Goal: Task Accomplishment & Management: Manage account settings

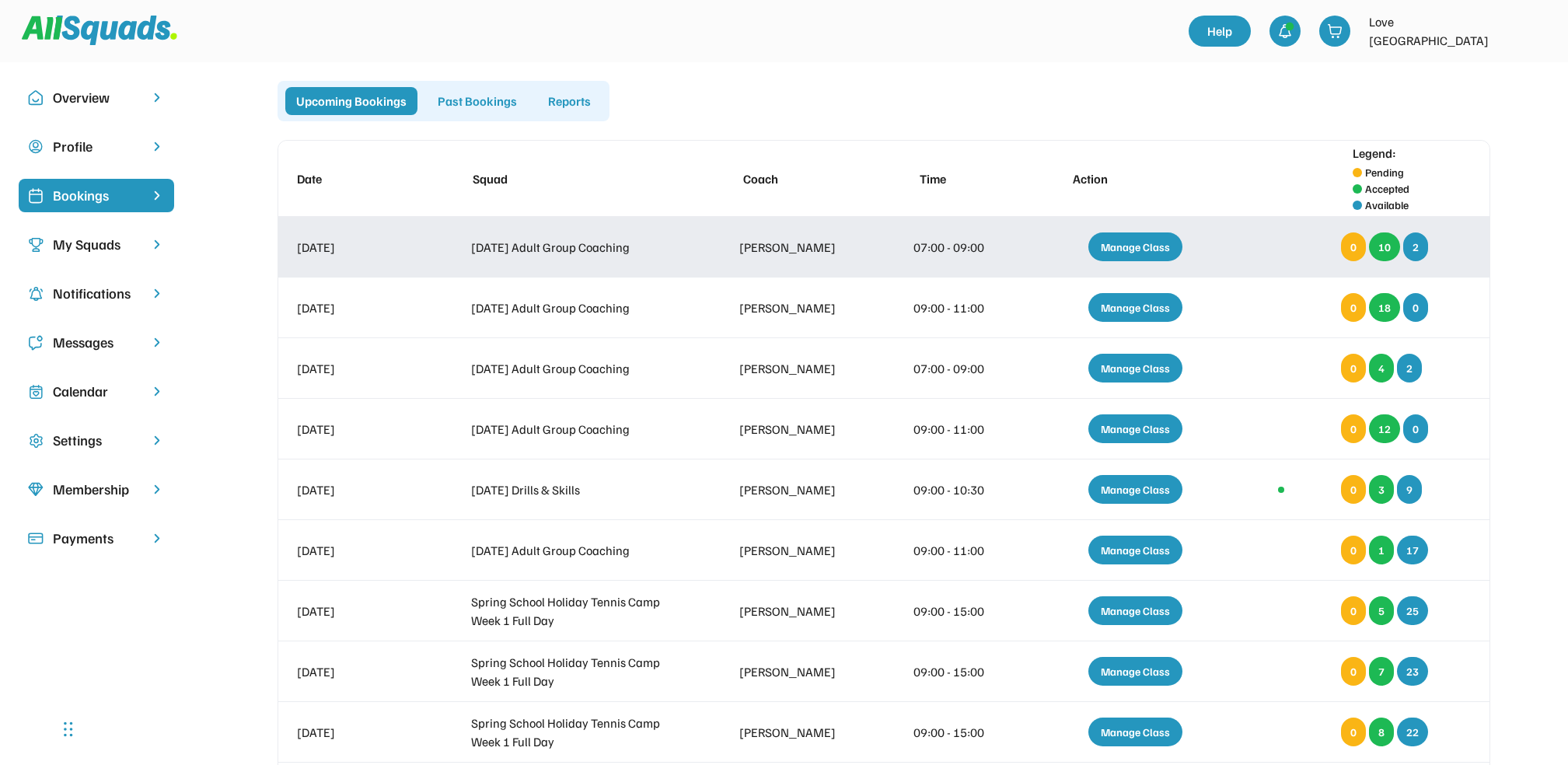
scroll to position [23, 0]
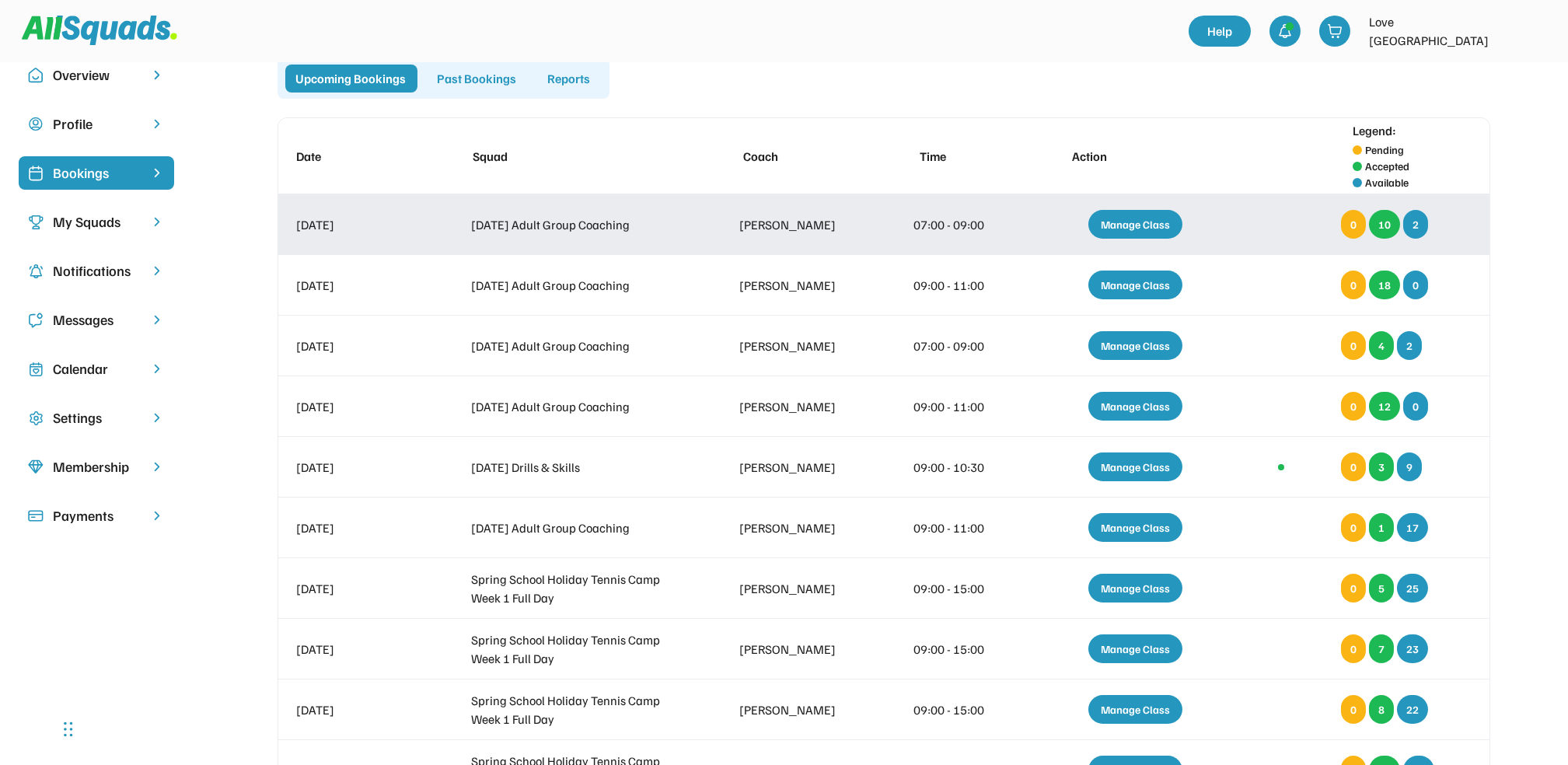
click at [1132, 223] on div "Manage Class" at bounding box center [1135, 224] width 94 height 29
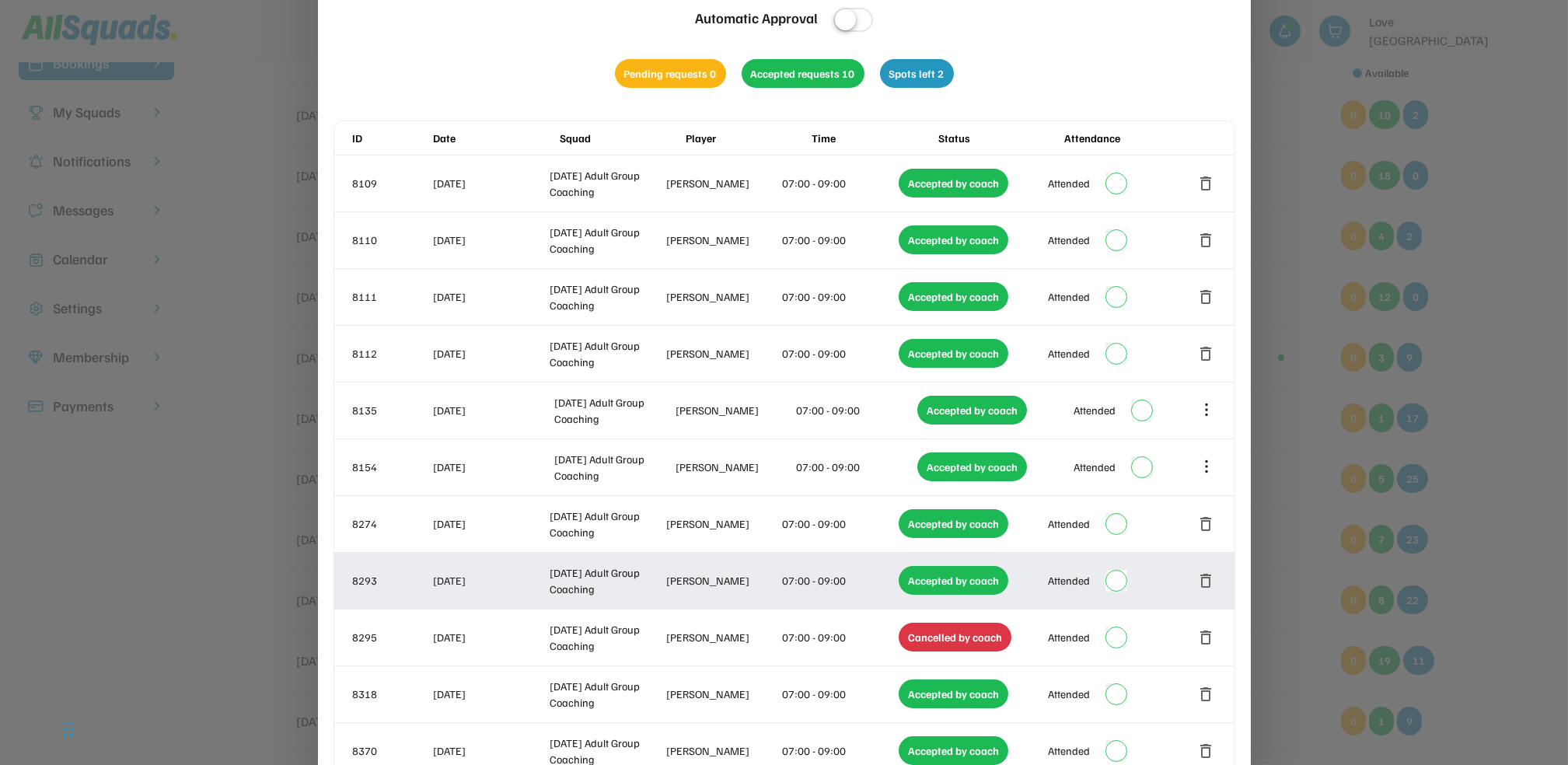
scroll to position [0, 0]
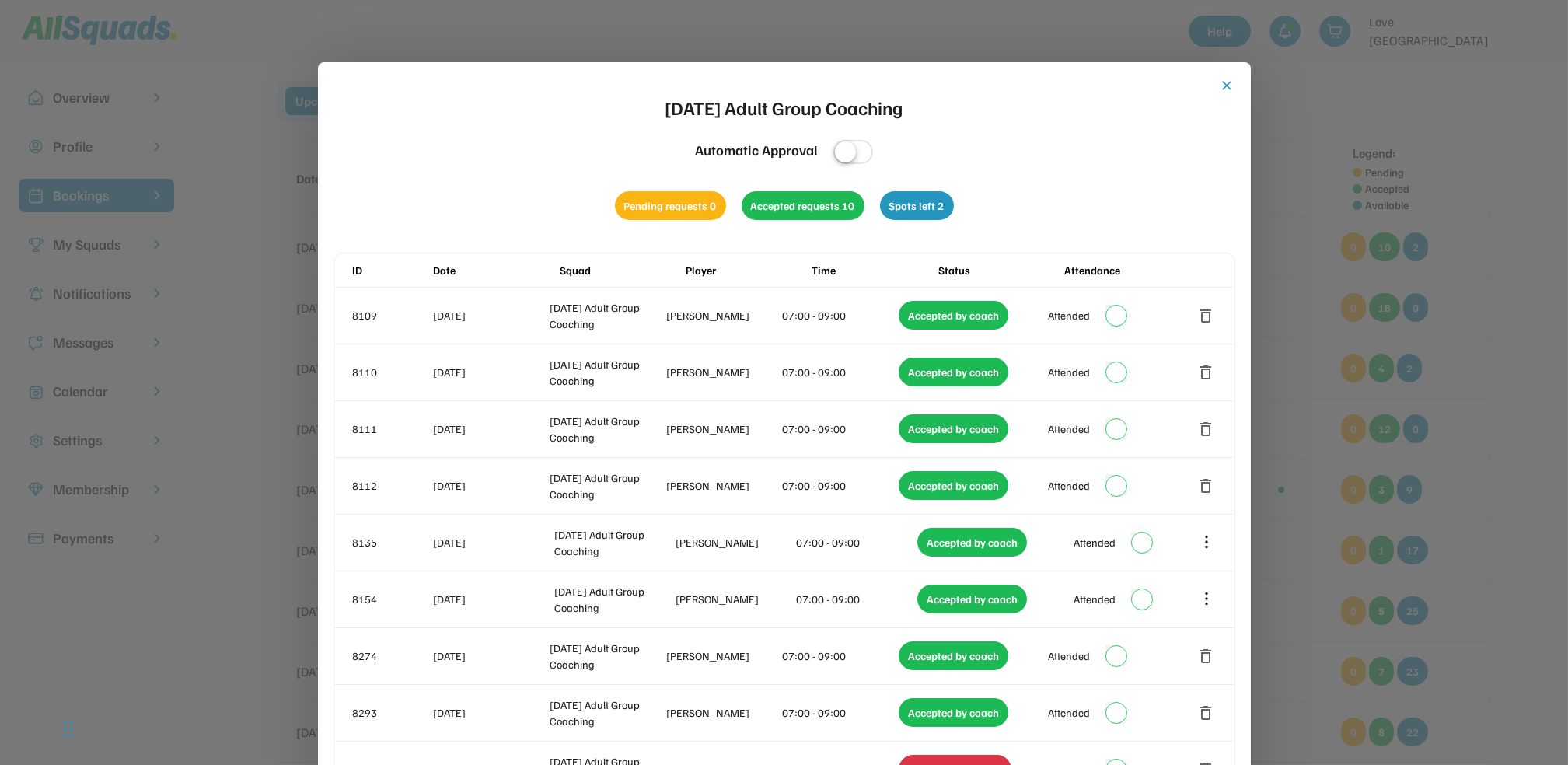
click at [1227, 78] on button "close" at bounding box center [1227, 85] width 16 height 16
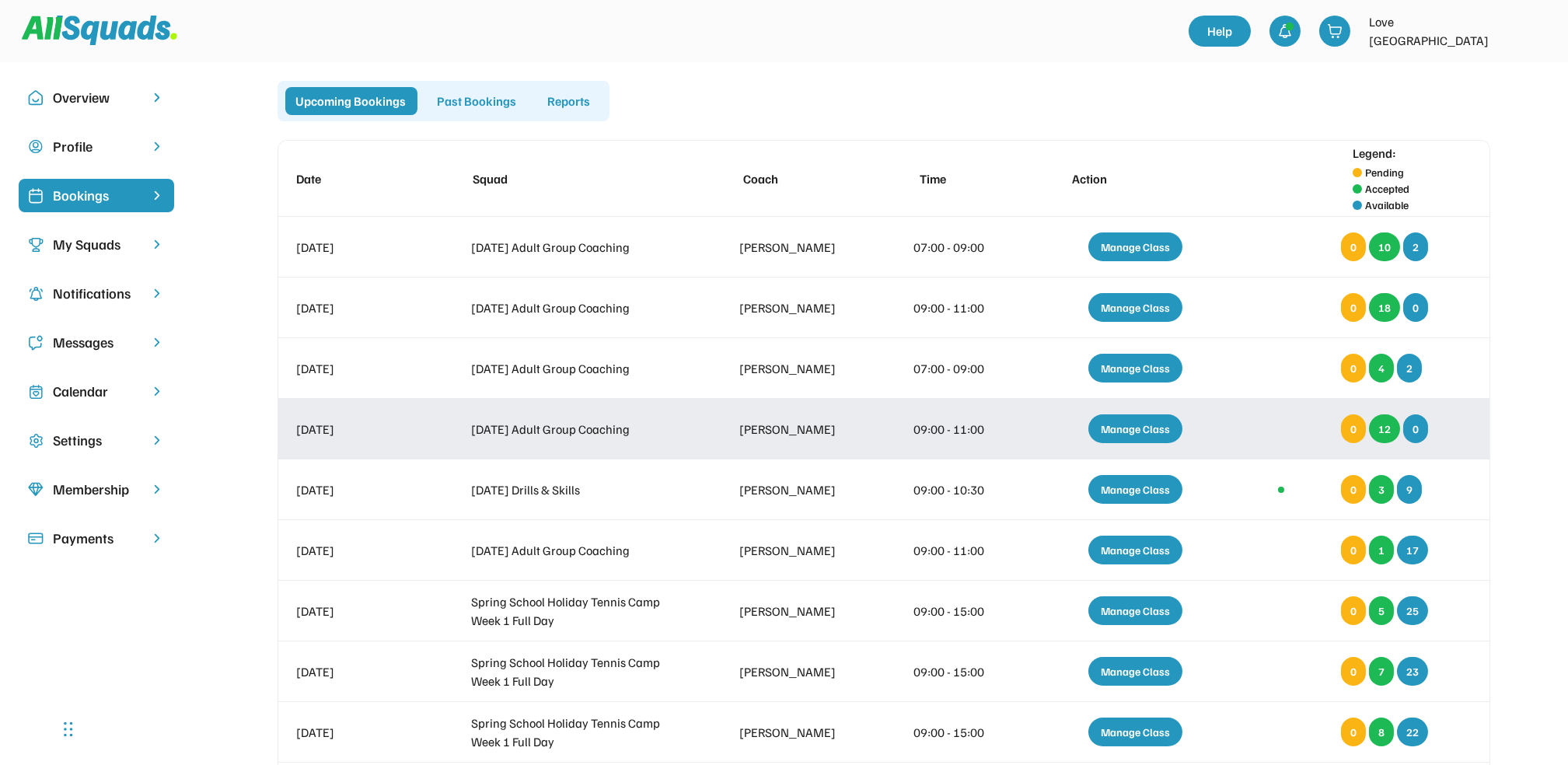
click at [1136, 424] on div "Manage Class" at bounding box center [1135, 428] width 94 height 29
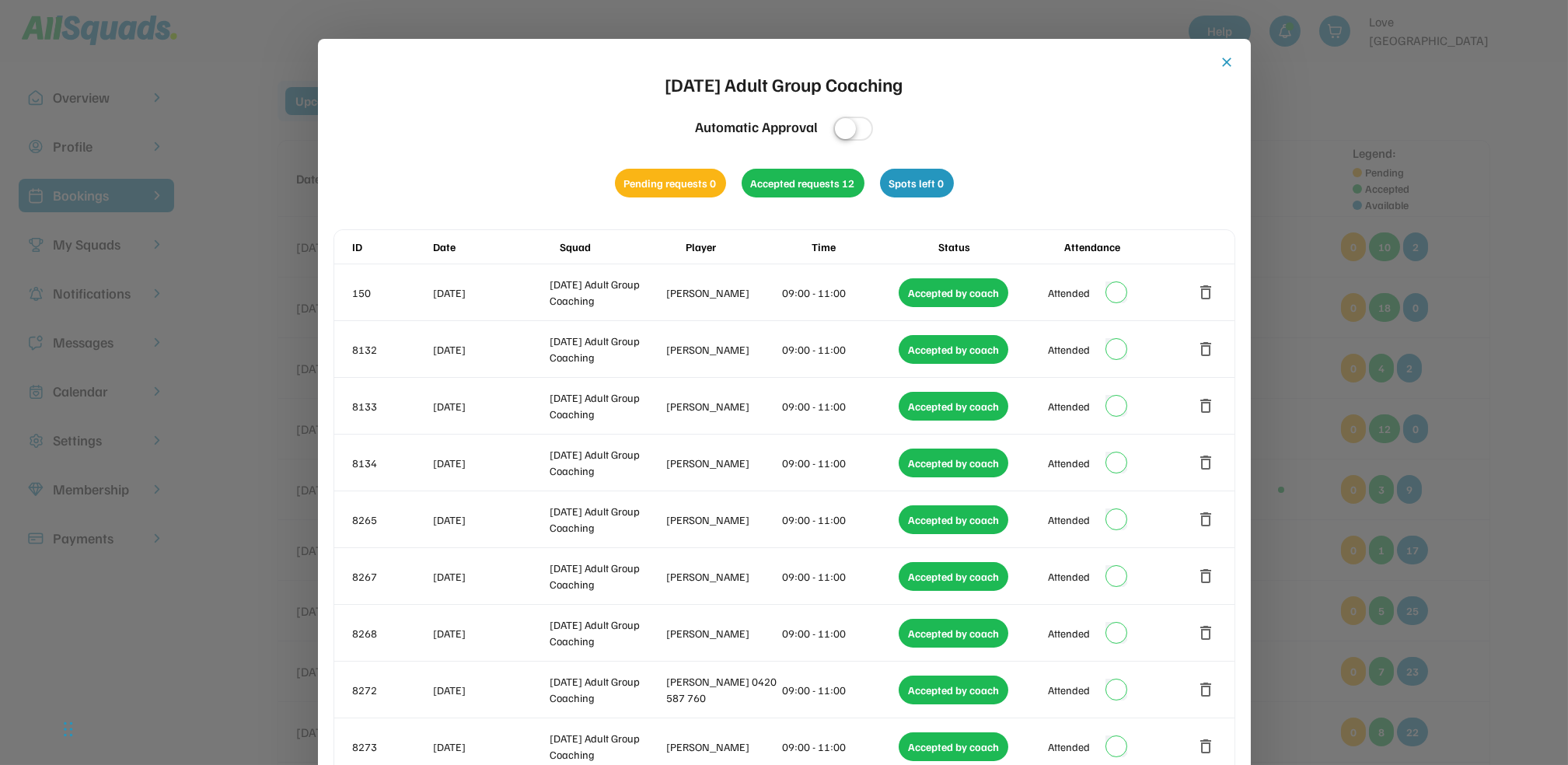
click at [1226, 62] on button "close" at bounding box center [1227, 62] width 16 height 16
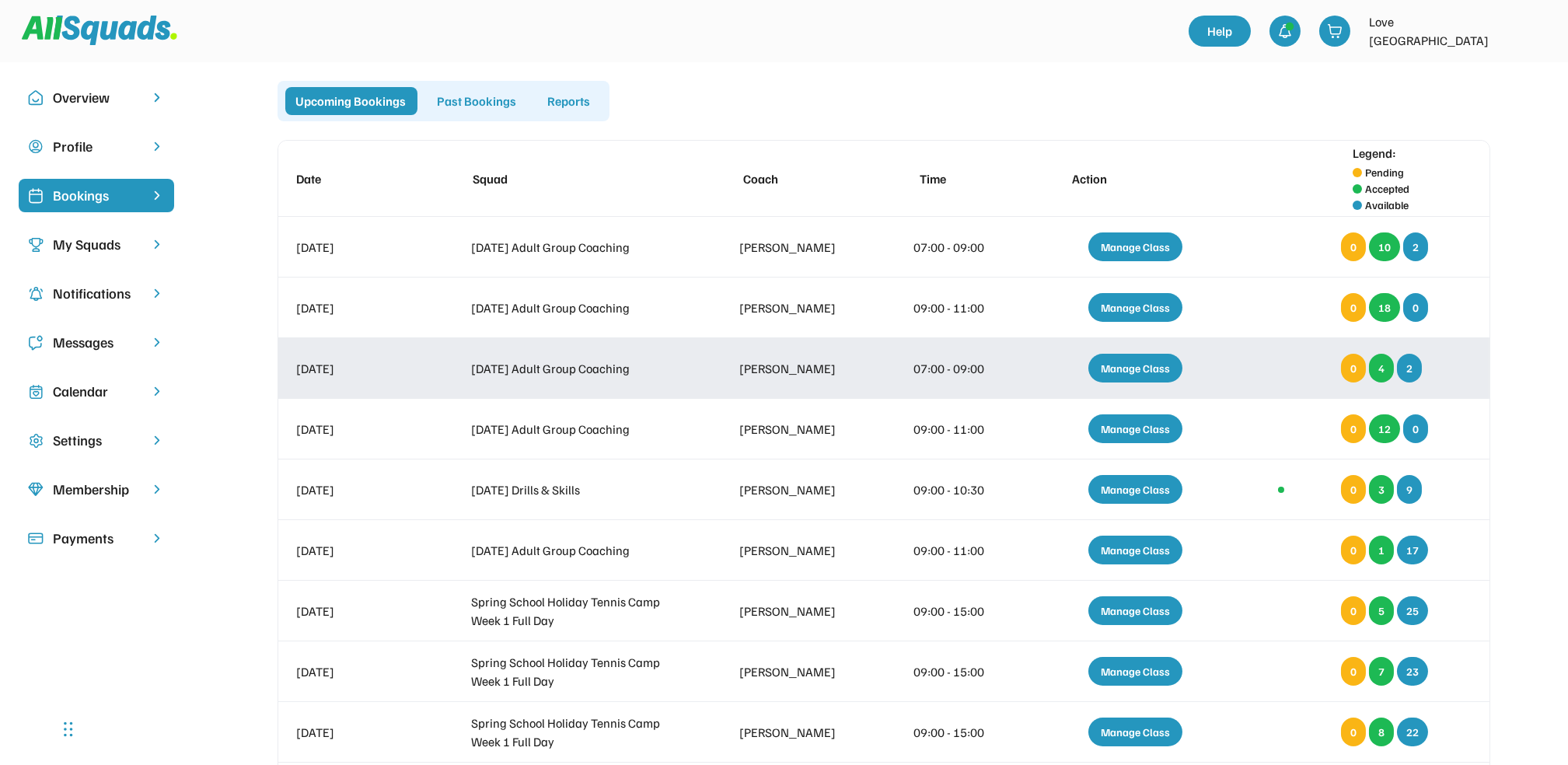
click at [1130, 362] on div "Manage Class" at bounding box center [1135, 367] width 94 height 29
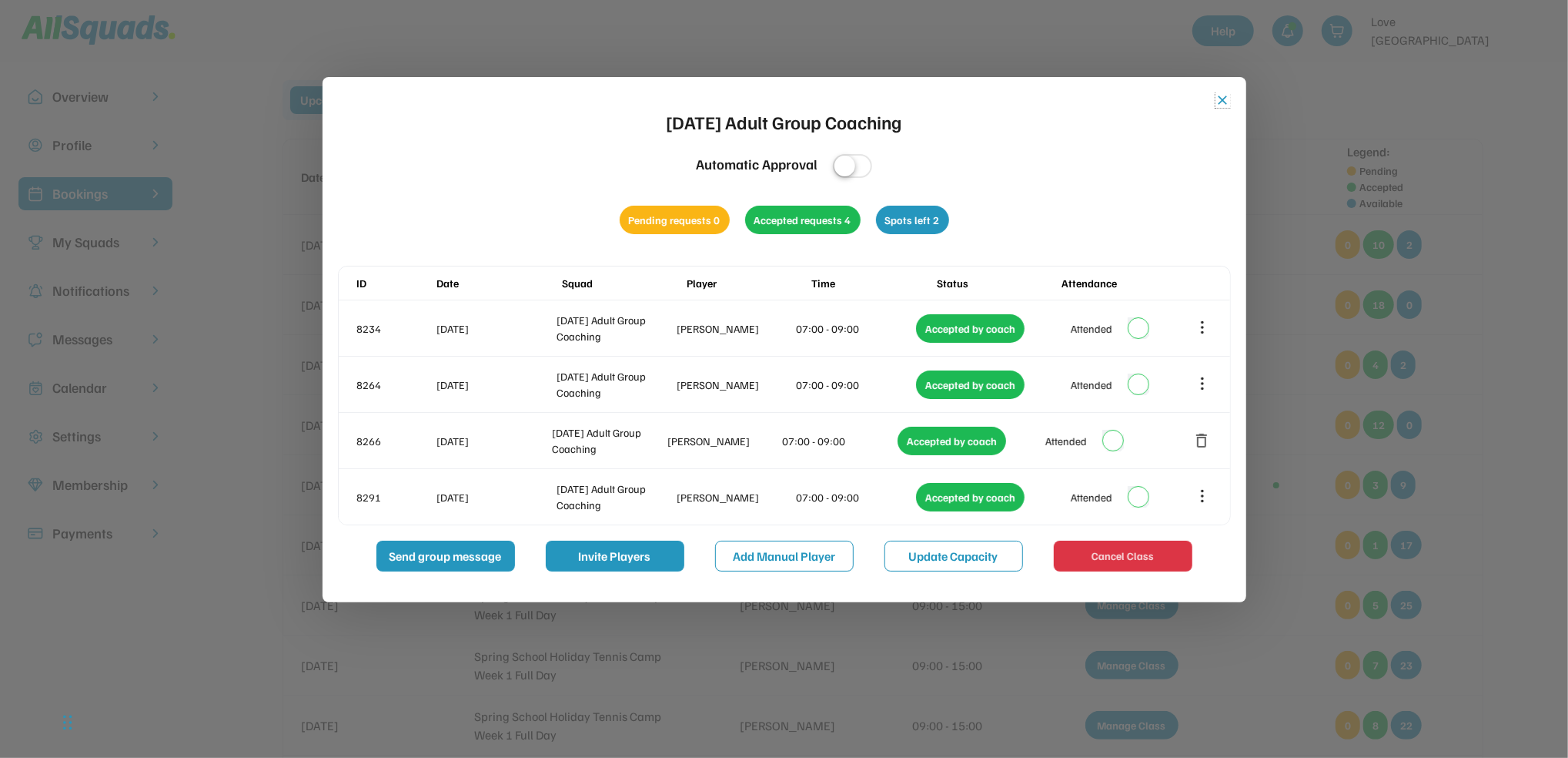
click at [1222, 100] on button "close" at bounding box center [1223, 100] width 15 height 15
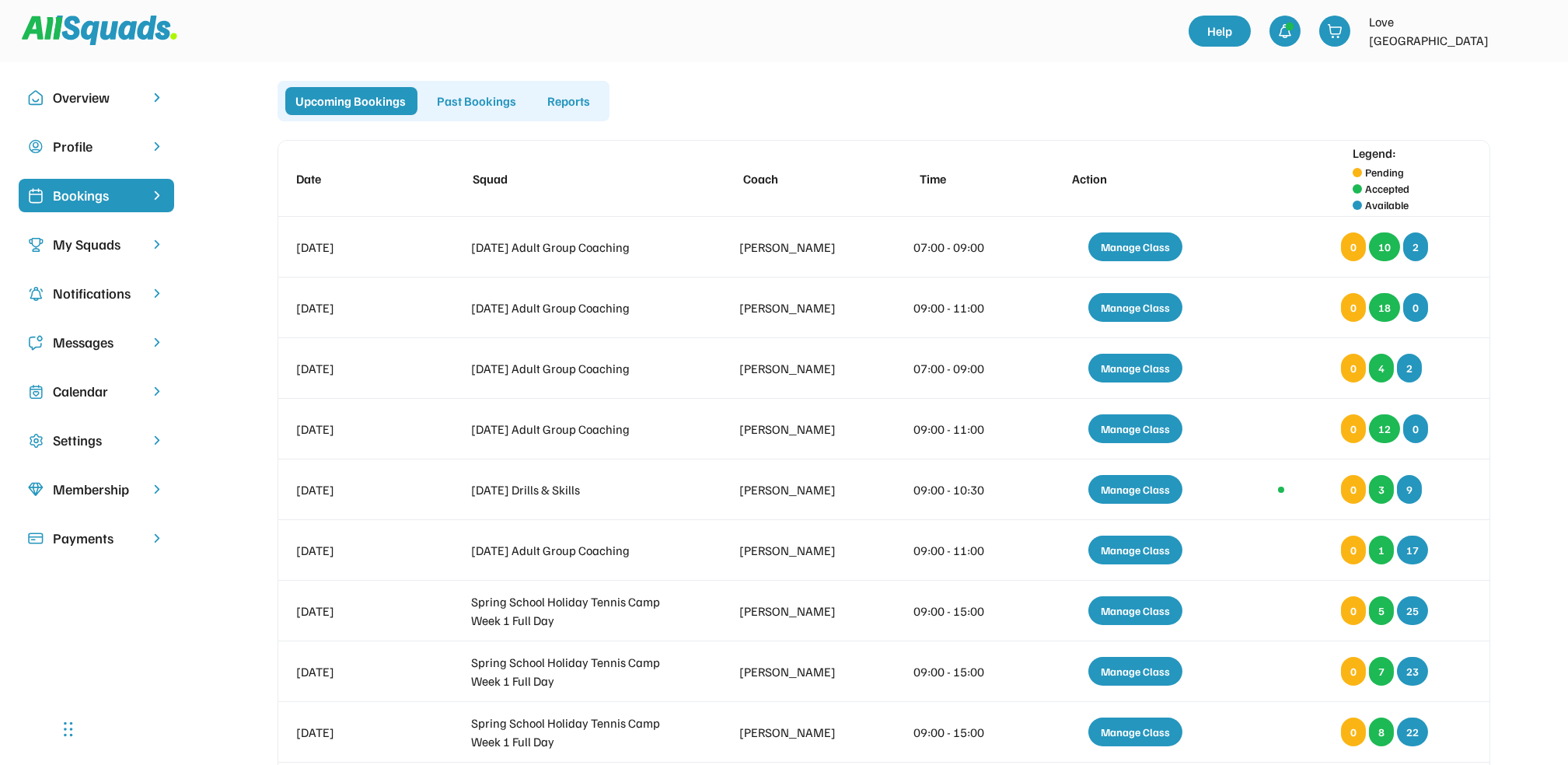
click at [90, 384] on div "Calendar" at bounding box center [96, 392] width 87 height 21
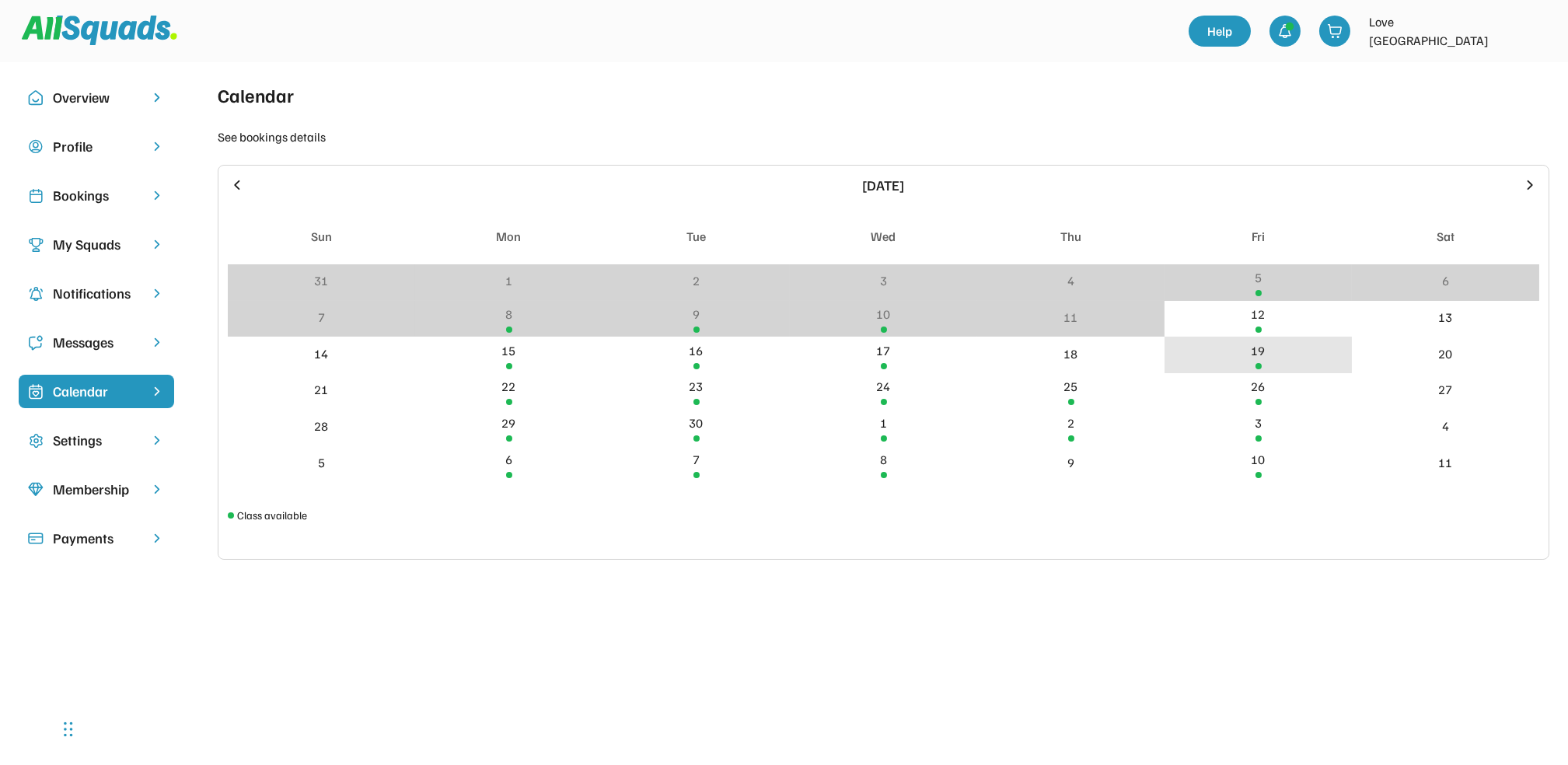
click at [1260, 349] on div "19" at bounding box center [1258, 350] width 14 height 19
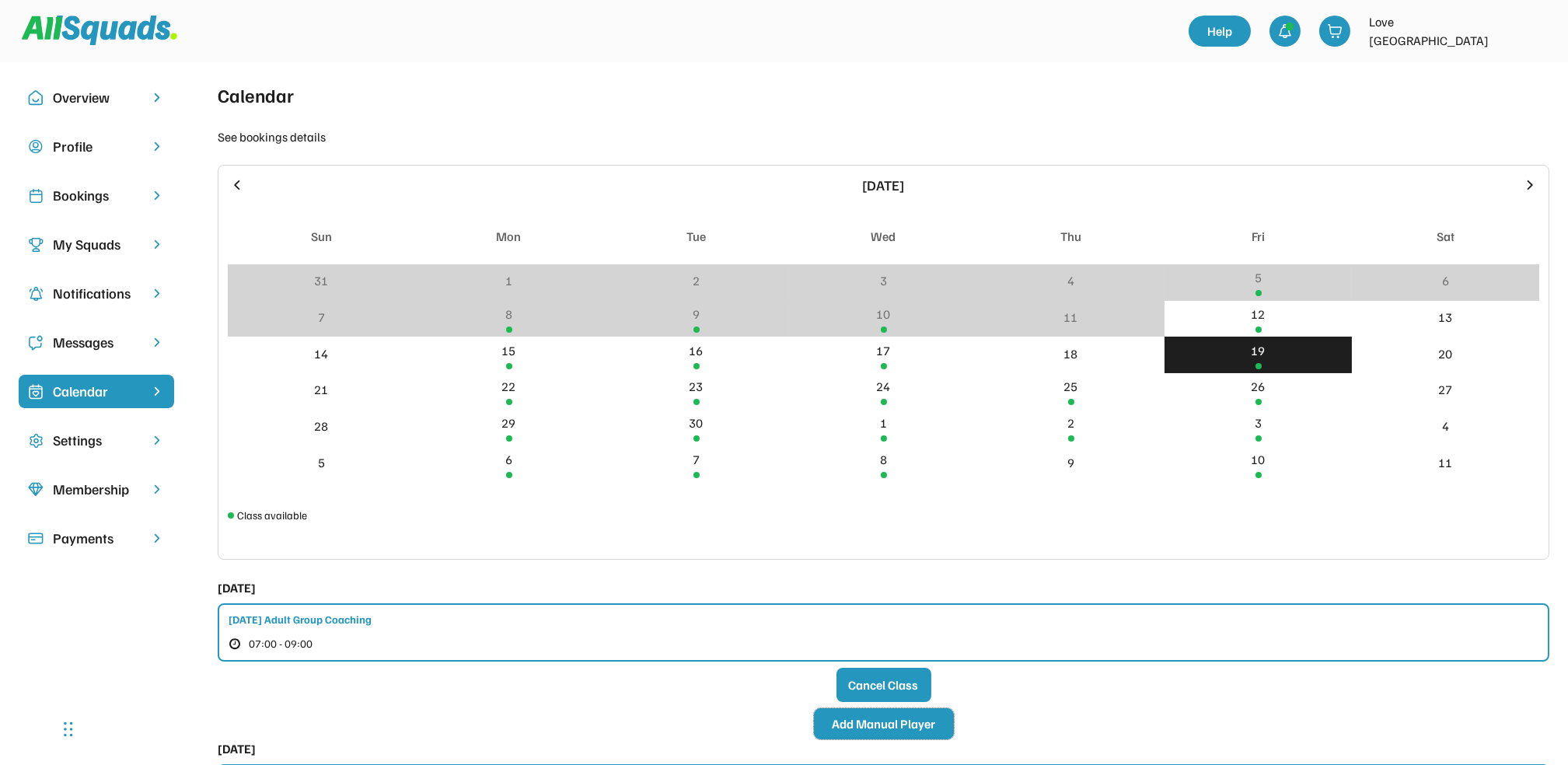
click at [885, 720] on button "Add Manual Player" at bounding box center [884, 723] width 140 height 31
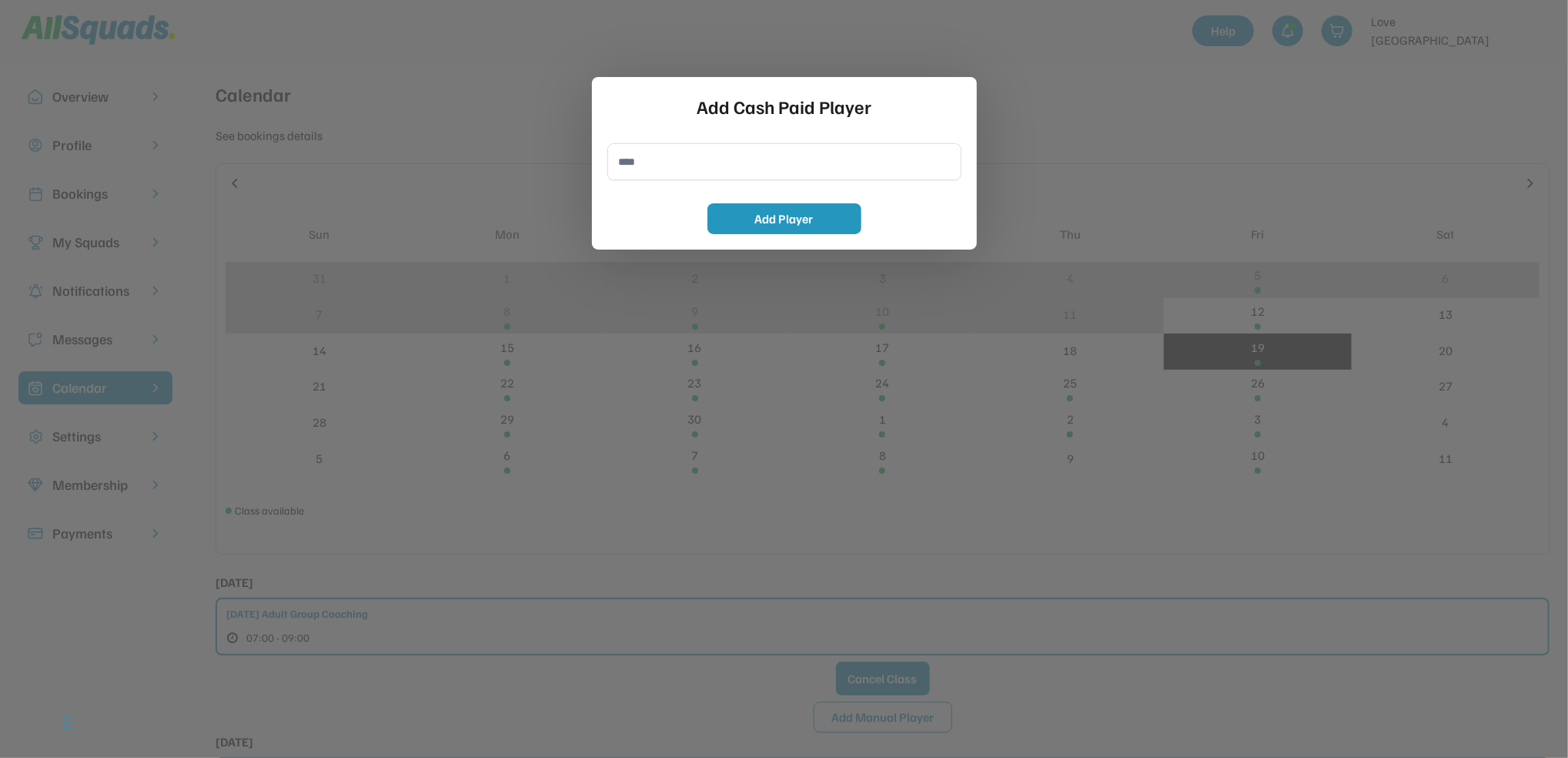
click at [631, 165] on input "input" at bounding box center [784, 162] width 354 height 37
type input "**********"
click at [759, 217] on button "Add Player" at bounding box center [784, 218] width 154 height 31
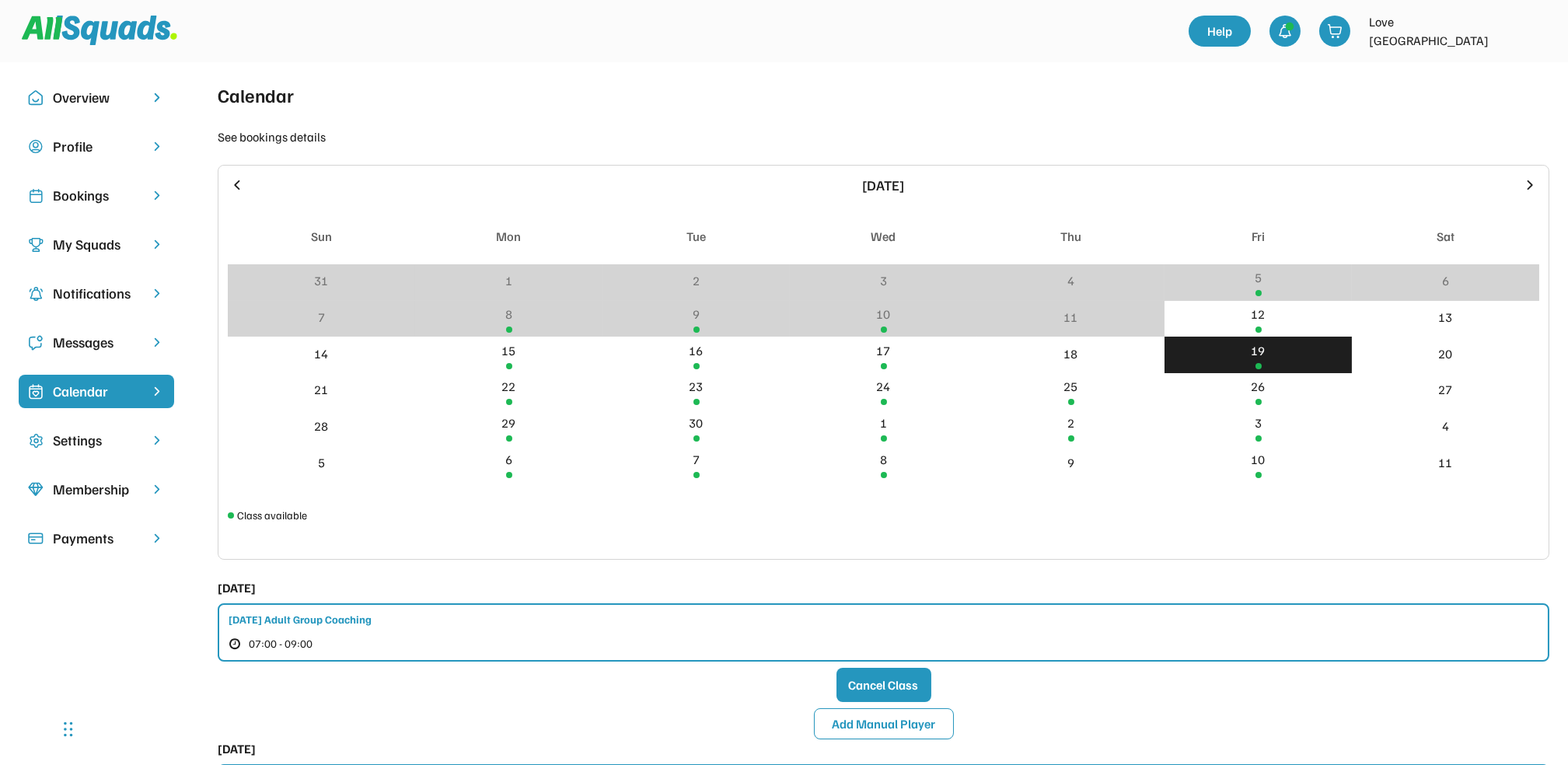
click at [84, 189] on div "Bookings" at bounding box center [96, 196] width 87 height 21
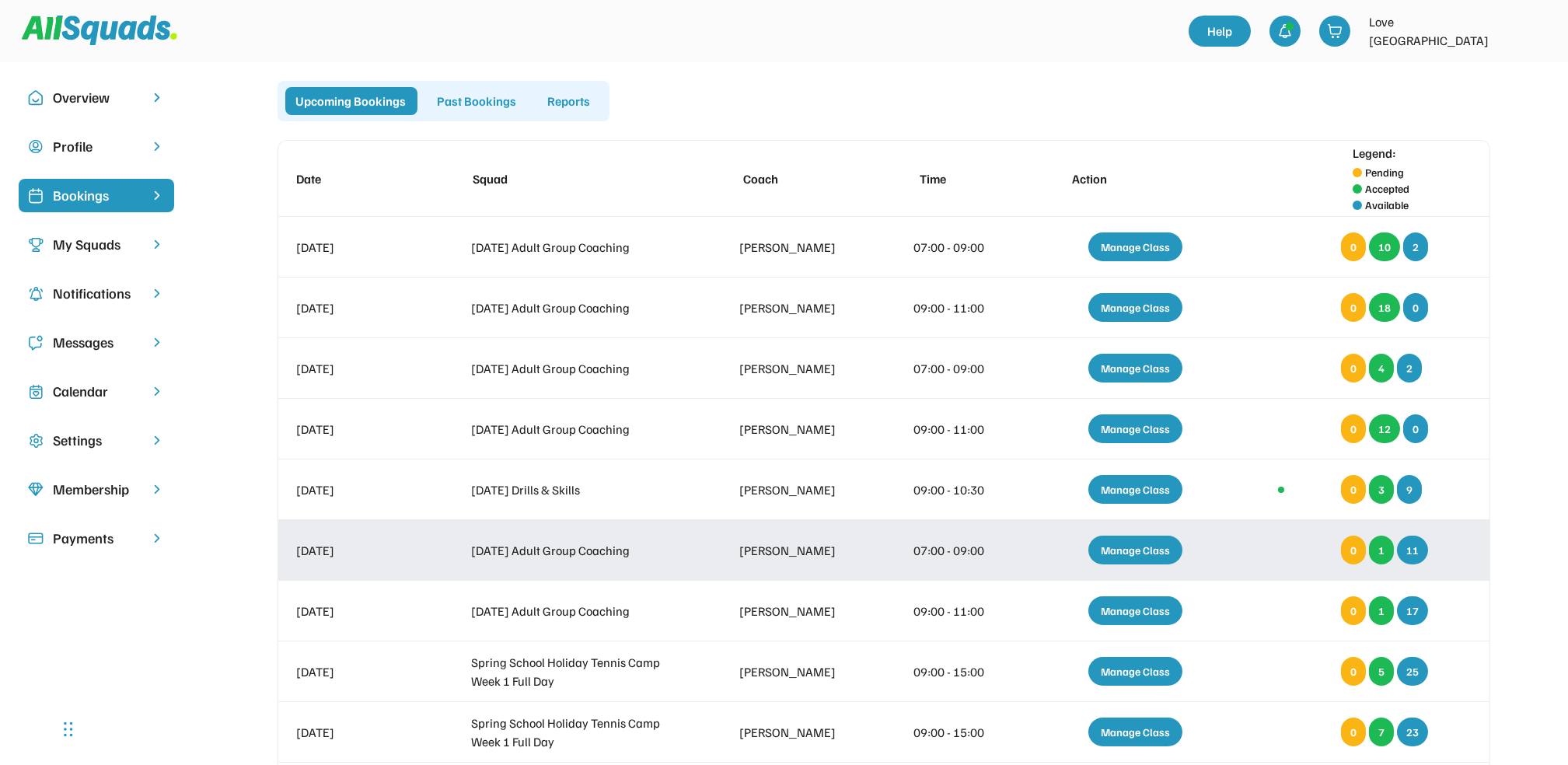
click at [1146, 543] on div "Manage Class" at bounding box center [1135, 549] width 94 height 29
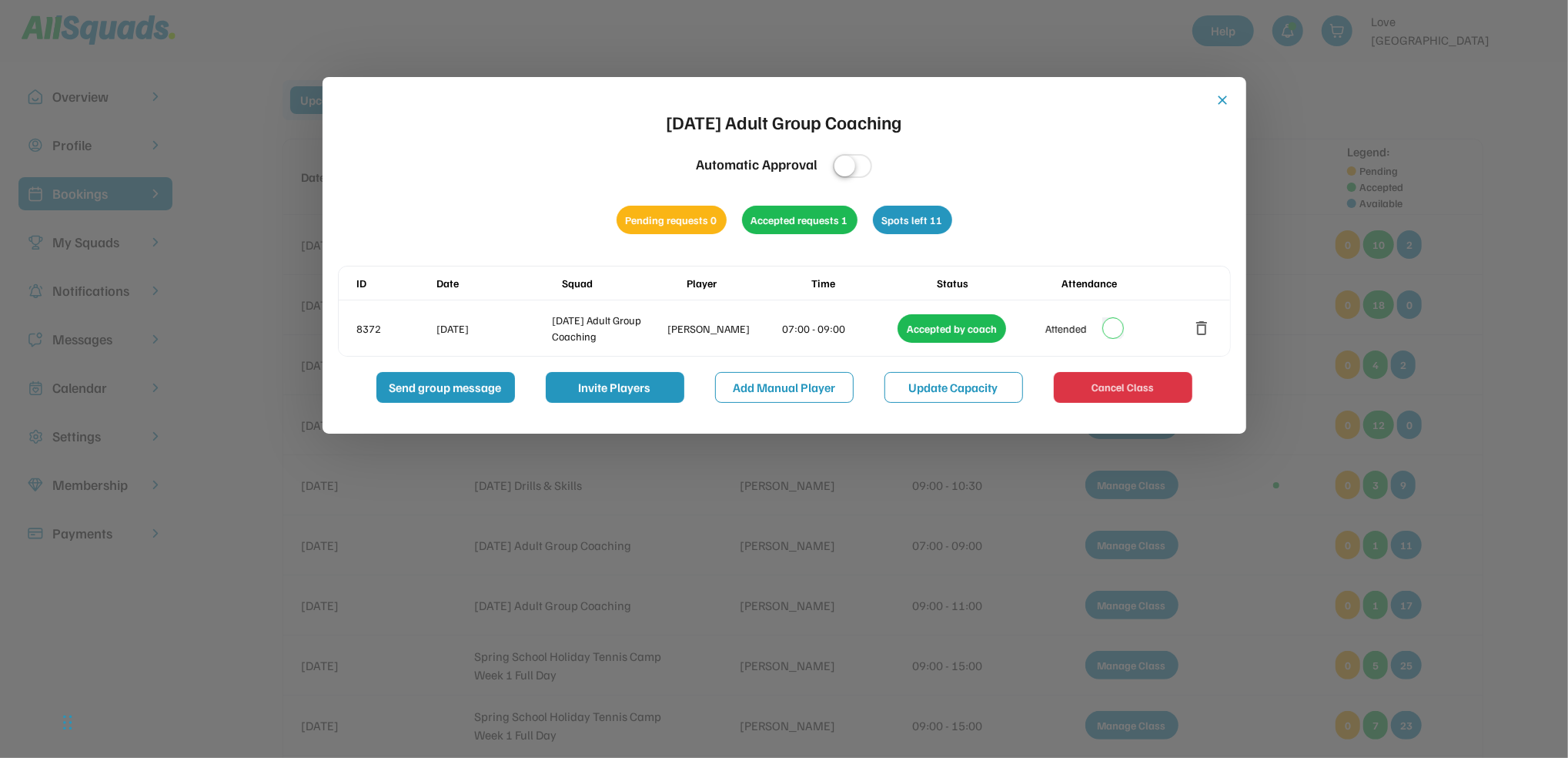
click at [1219, 94] on button "close" at bounding box center [1223, 100] width 15 height 15
